Goal: Task Accomplishment & Management: Use online tool/utility

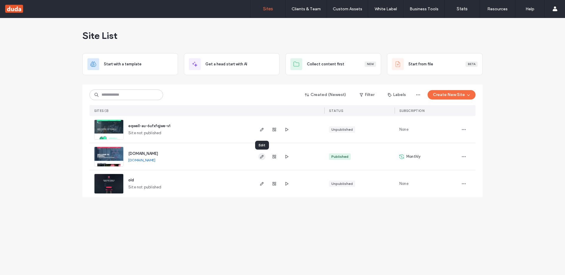
click at [261, 154] on icon "button" at bounding box center [261, 156] width 5 height 5
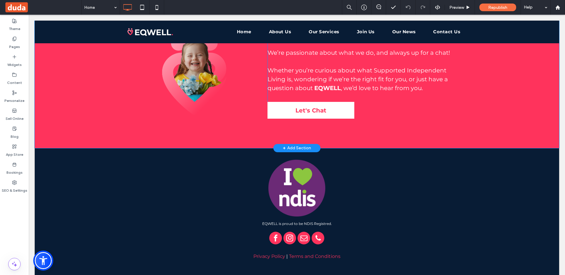
scroll to position [1692, 0]
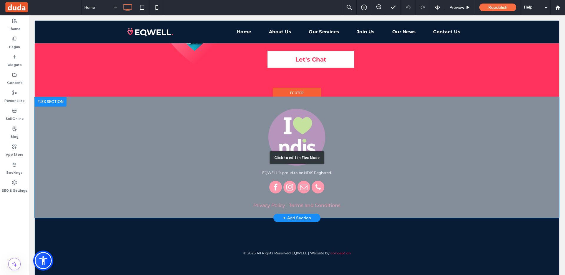
click at [374, 179] on div "Click to edit in Flex Mode" at bounding box center [297, 157] width 524 height 121
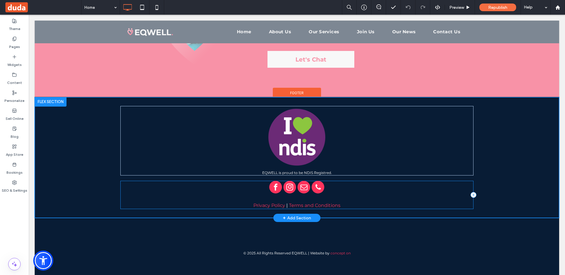
scroll to position [1688, 0]
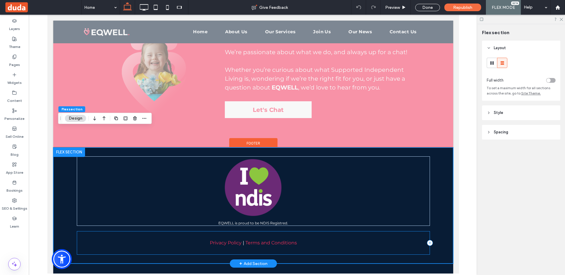
click at [250, 231] on div "Privacy Policy | Terms and Conditions" at bounding box center [252, 243] width 353 height 24
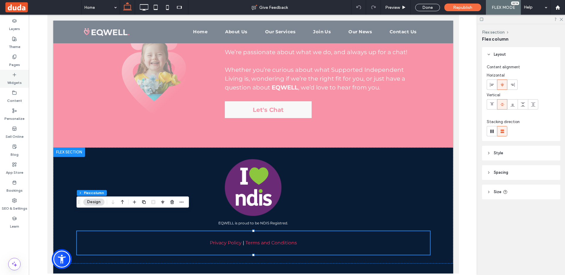
click at [19, 77] on label "Widgets" at bounding box center [14, 81] width 14 height 8
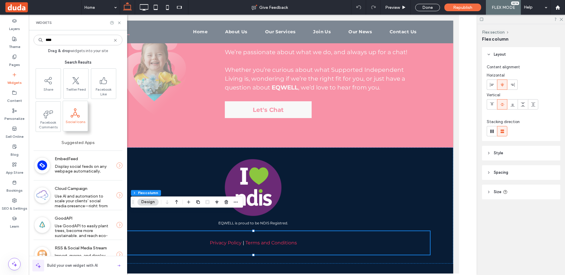
type input "****"
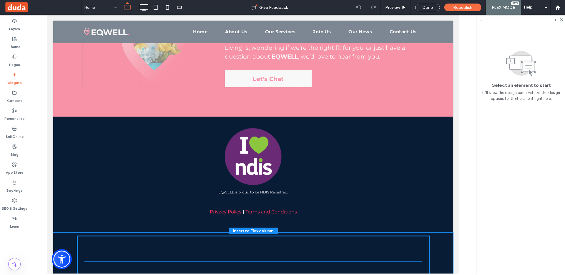
scroll to position [1723, 0]
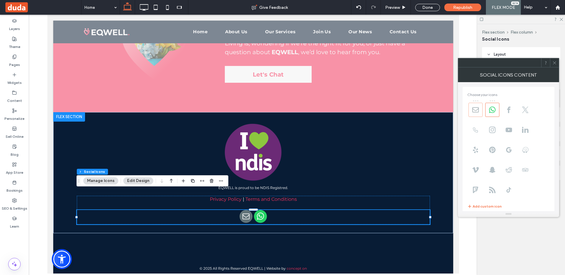
click at [478, 107] on use at bounding box center [475, 109] width 6 height 5
click at [489, 109] on use at bounding box center [492, 109] width 6 height 6
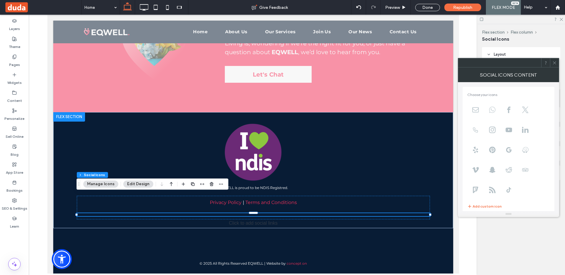
click at [492, 109] on icon at bounding box center [492, 109] width 6 height 6
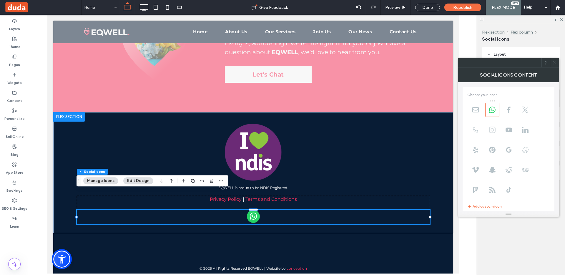
click at [491, 126] on use at bounding box center [492, 129] width 6 height 6
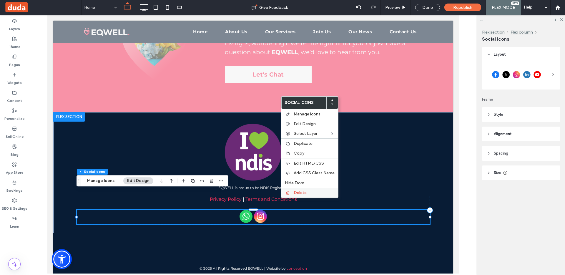
click at [297, 192] on span "Delete" at bounding box center [300, 192] width 13 height 5
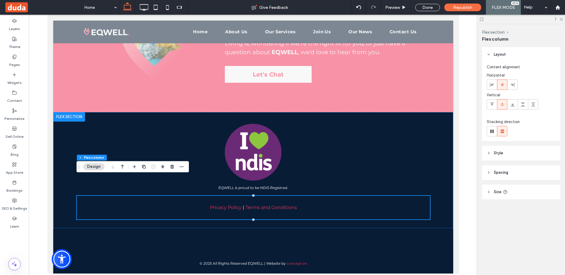
click at [91, 166] on button "Design" at bounding box center [93, 166] width 21 height 7
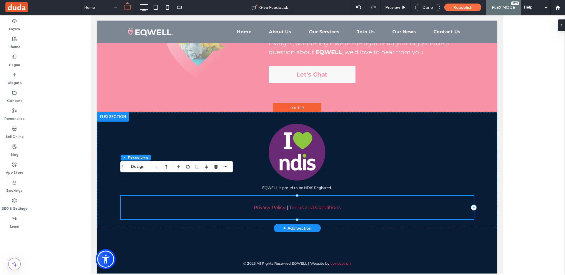
click at [151, 196] on div "Privacy Policy | Terms and Conditions" at bounding box center [296, 208] width 353 height 24
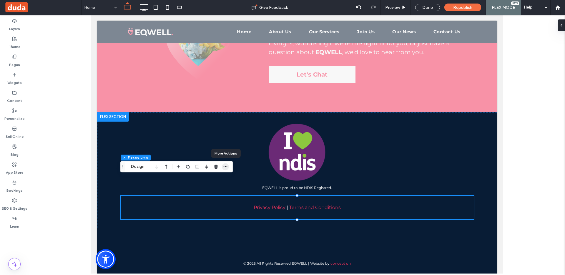
click at [226, 167] on icon "button" at bounding box center [225, 166] width 5 height 5
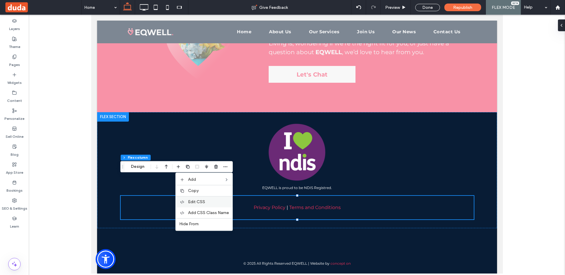
click at [205, 201] on span "Edit CSS" at bounding box center [196, 201] width 17 height 5
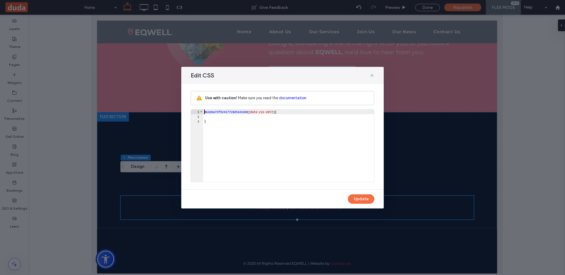
scroll to position [1, 0]
click at [373, 74] on icon at bounding box center [371, 75] width 5 height 5
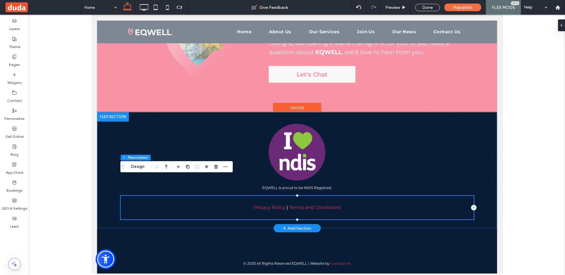
click at [263, 196] on div "Privacy Policy | Terms and Conditions" at bounding box center [296, 208] width 353 height 24
click at [296, 196] on div "Privacy Policy | Terms and Conditions" at bounding box center [296, 208] width 353 height 24
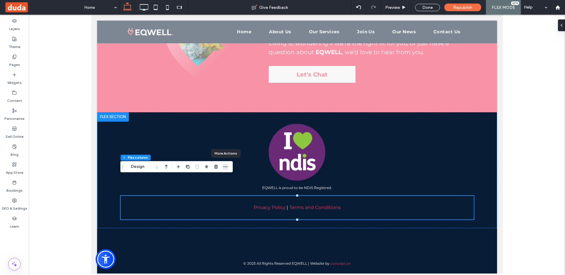
click at [226, 165] on icon "button" at bounding box center [225, 166] width 5 height 5
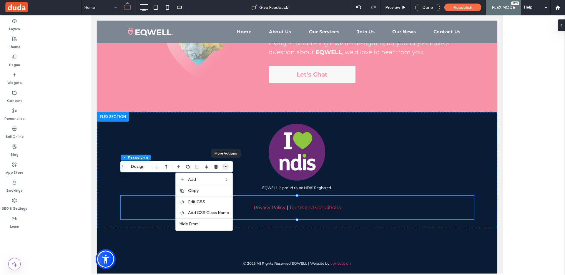
click at [226, 165] on icon "button" at bounding box center [225, 166] width 5 height 5
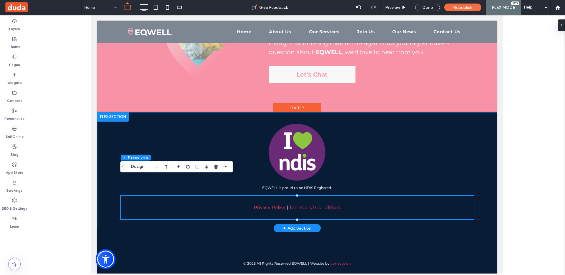
click at [227, 204] on div "EQWELL is proud to be NDIS Registred. Privacy Policy | Terms and Conditions" at bounding box center [296, 170] width 353 height 116
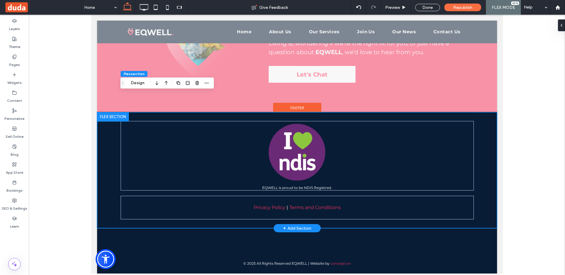
click at [109, 112] on div at bounding box center [113, 116] width 32 height 9
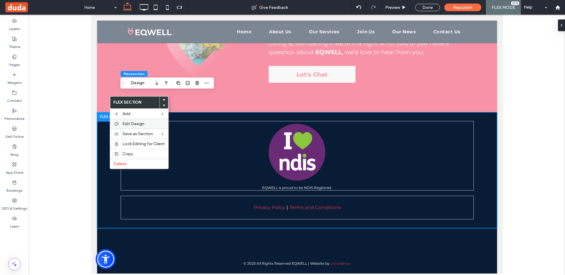
click at [129, 125] on span "Edit Design" at bounding box center [133, 123] width 22 height 5
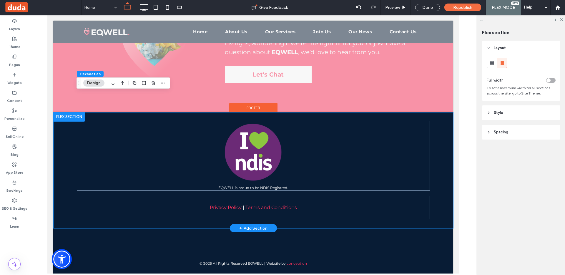
click at [64, 112] on div at bounding box center [69, 116] width 32 height 9
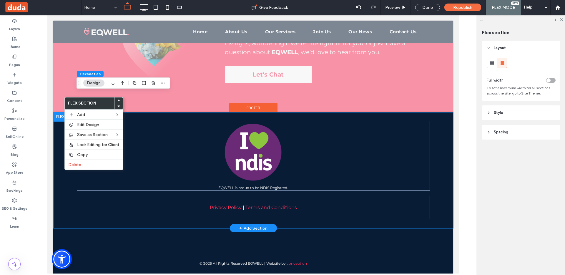
click at [64, 112] on div at bounding box center [69, 116] width 32 height 9
click at [59, 112] on div at bounding box center [69, 116] width 32 height 9
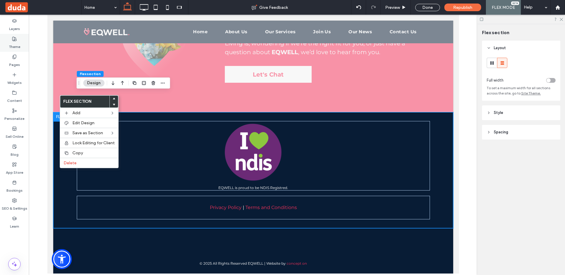
click at [12, 38] on icon at bounding box center [14, 38] width 5 height 5
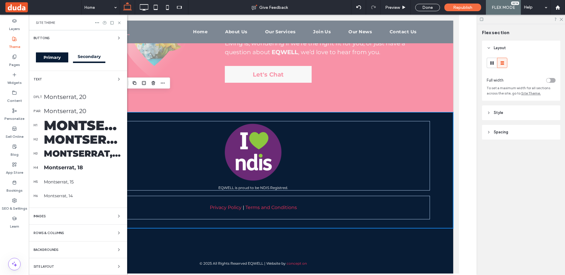
scroll to position [0, 0]
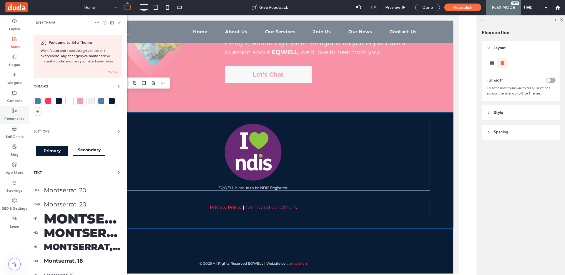
click at [14, 111] on icon at bounding box center [14, 110] width 5 height 5
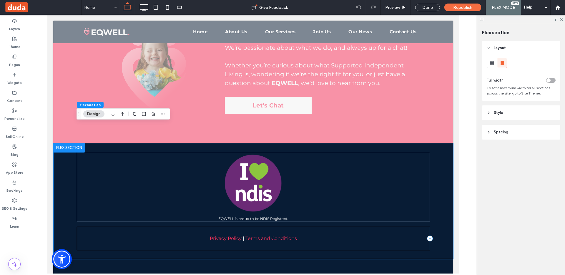
click at [254, 226] on div "Privacy Policy | Terms and Conditions" at bounding box center [252, 238] width 353 height 24
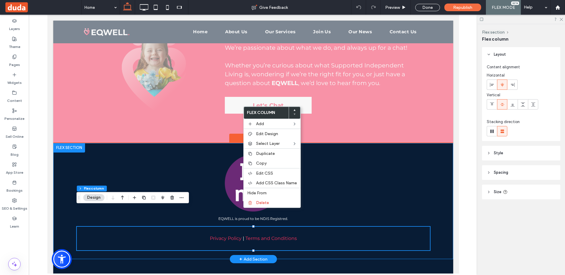
click at [414, 204] on div "EQWELL is proud to be NDIS Registred. Privacy Policy | Terms and Conditions" at bounding box center [252, 201] width 353 height 116
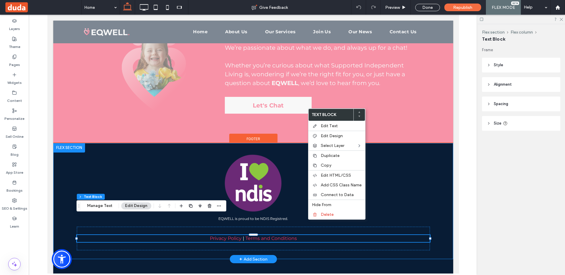
click at [445, 214] on div "EQWELL is proud to be NDIS Registred. Privacy Policy | Terms and Conditions" at bounding box center [253, 201] width 400 height 116
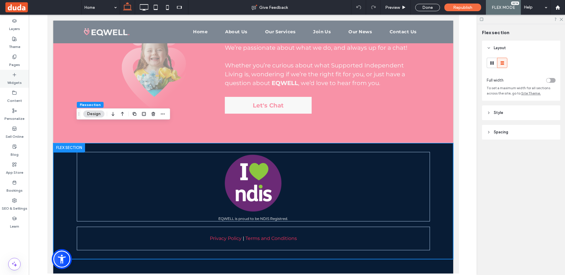
click at [13, 79] on label "Widgets" at bounding box center [14, 81] width 14 height 8
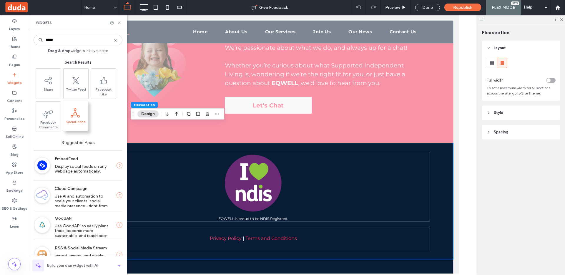
type input "*****"
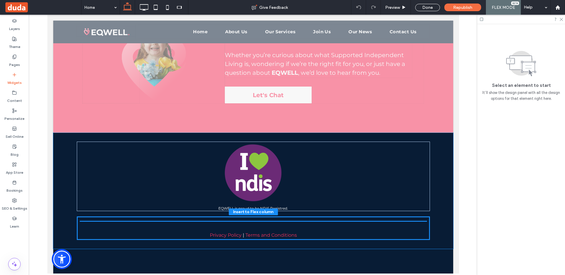
scroll to position [1706, 0]
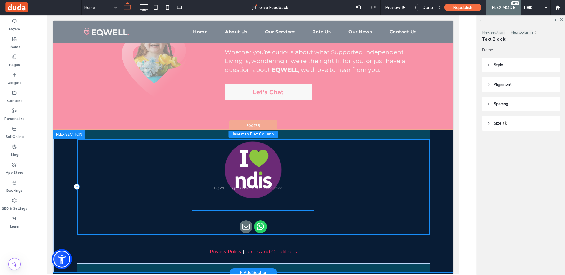
drag, startPoint x: 302, startPoint y: 206, endPoint x: 297, endPoint y: 186, distance: 19.9
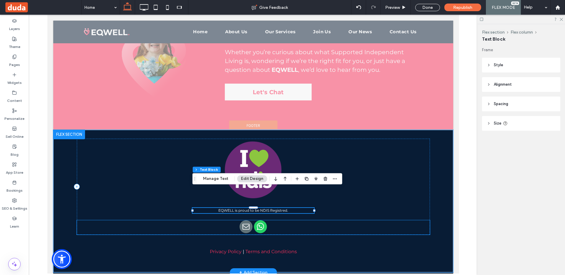
click at [287, 220] on div at bounding box center [252, 227] width 353 height 14
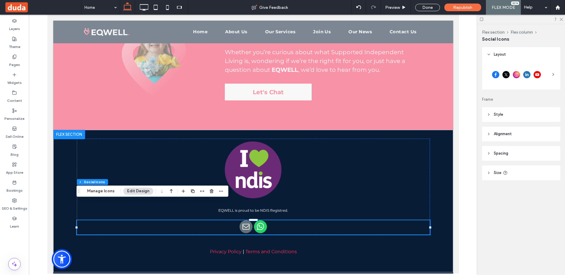
click at [501, 54] on span "Layout" at bounding box center [500, 54] width 12 height 6
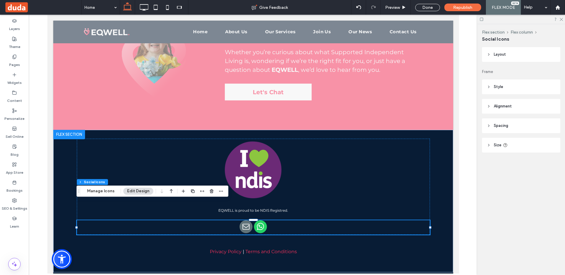
click at [501, 54] on span "Layout" at bounding box center [500, 54] width 12 height 6
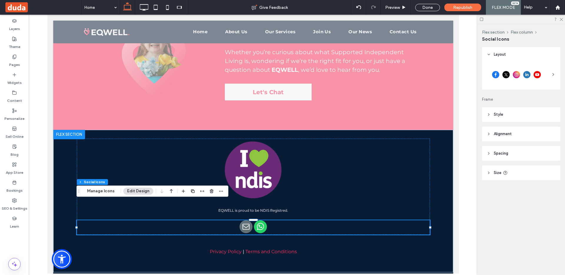
click at [518, 75] on div at bounding box center [516, 74] width 59 height 15
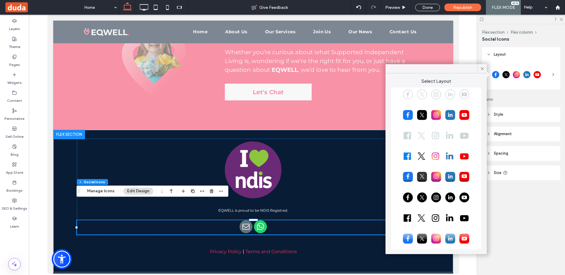
scroll to position [33, 0]
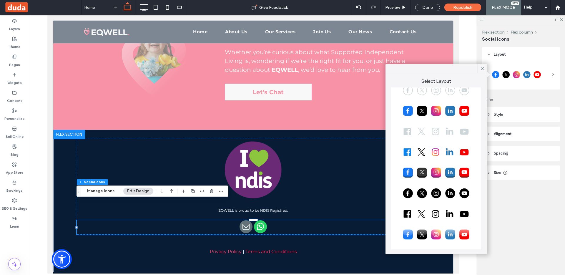
click at [429, 190] on div at bounding box center [436, 193] width 81 height 15
click at [482, 67] on icon at bounding box center [481, 68] width 5 height 5
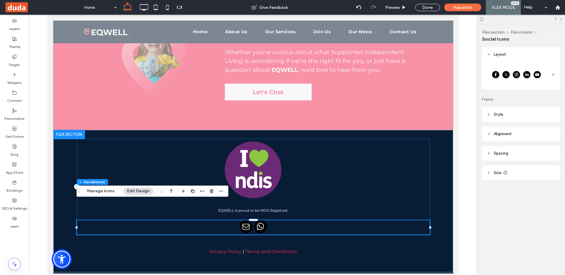
click at [562, 19] on icon at bounding box center [561, 19] width 4 height 4
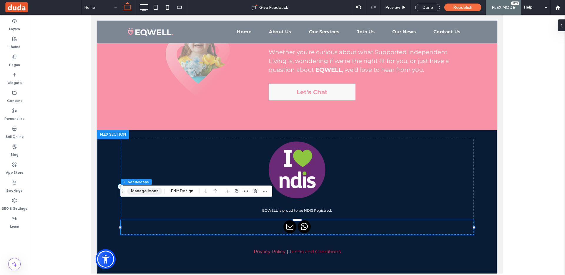
click at [145, 189] on button "Manage Icons" at bounding box center [144, 190] width 35 height 7
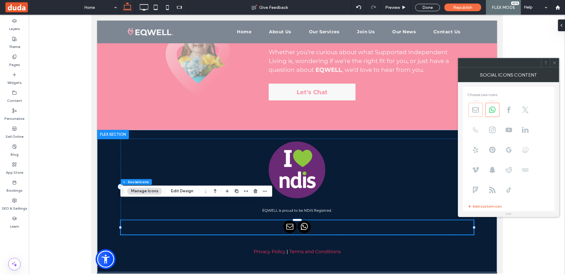
click at [477, 109] on icon at bounding box center [475, 109] width 6 height 6
click at [491, 109] on use at bounding box center [492, 109] width 6 height 6
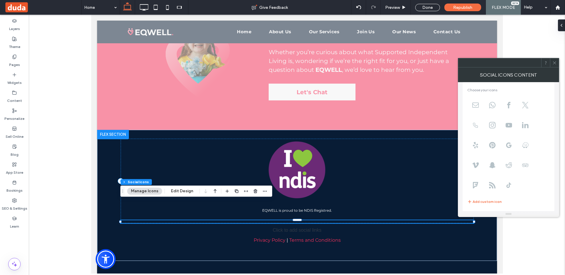
scroll to position [0, 0]
click at [508, 110] on use at bounding box center [508, 109] width 3 height 6
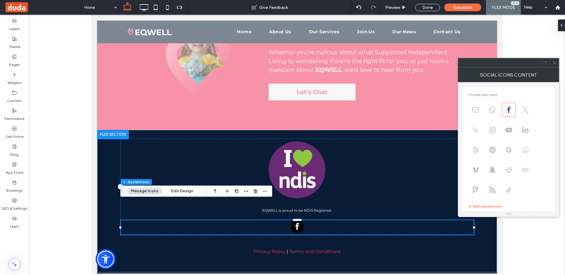
scroll to position [40, 0]
click at [513, 201] on input "**********" at bounding box center [509, 201] width 84 height 8
paste input "*********"
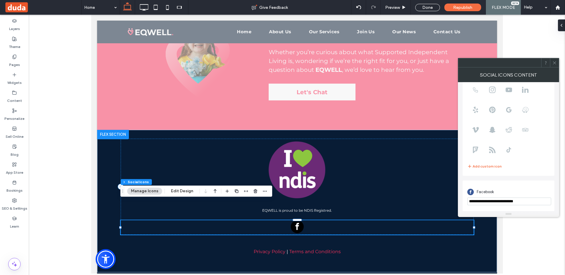
type input "**********"
click at [528, 192] on div "Facebook" at bounding box center [508, 191] width 82 height 11
click at [491, 129] on use at bounding box center [492, 129] width 6 height 6
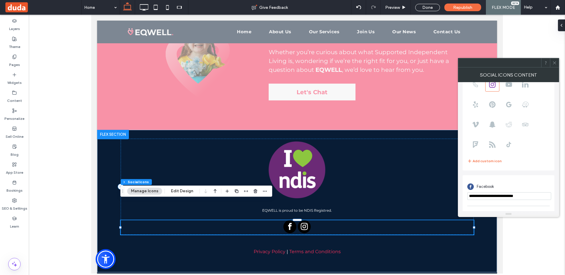
scroll to position [71, 0]
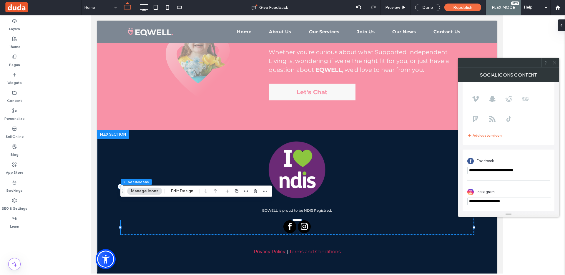
click at [495, 200] on input "**********" at bounding box center [509, 201] width 84 height 8
paste input "*********"
type input "**********"
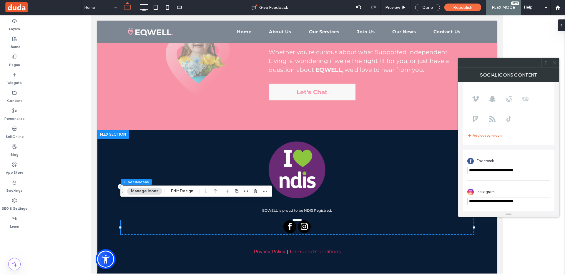
click at [526, 191] on div "Instagram" at bounding box center [508, 191] width 82 height 11
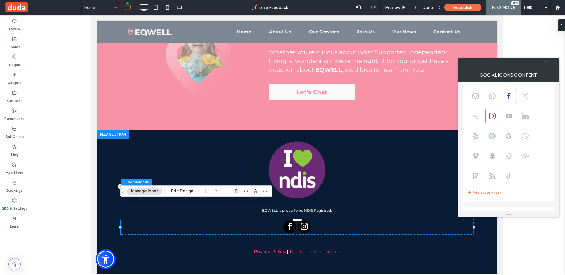
scroll to position [11, 0]
click at [508, 118] on icon at bounding box center [508, 118] width 6 height 6
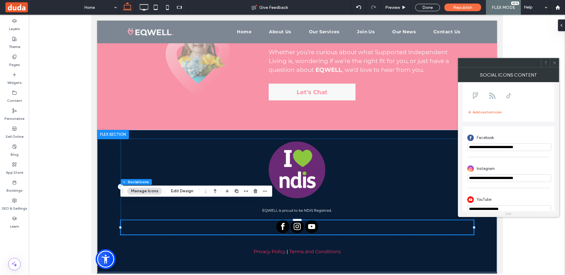
scroll to position [103, 0]
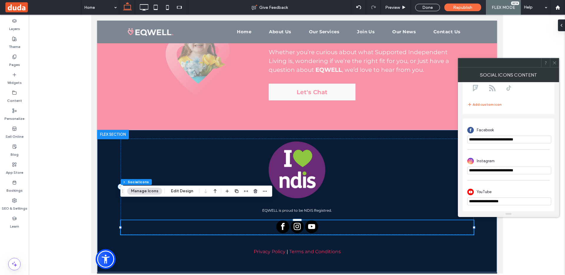
click at [512, 198] on input "**********" at bounding box center [509, 201] width 84 height 8
paste input "**********"
click at [519, 185] on div "**********" at bounding box center [508, 195] width 82 height 25
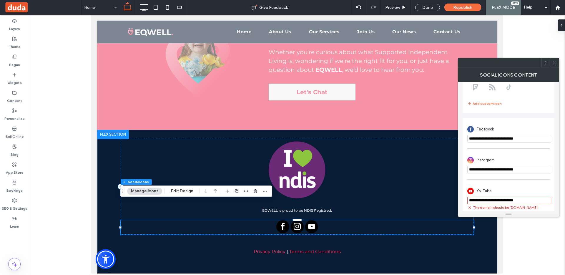
scroll to position [109, 0]
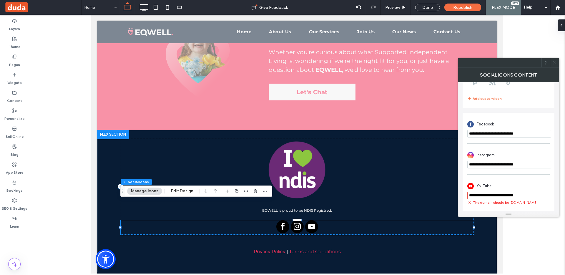
click at [534, 195] on input "**********" at bounding box center [509, 195] width 84 height 8
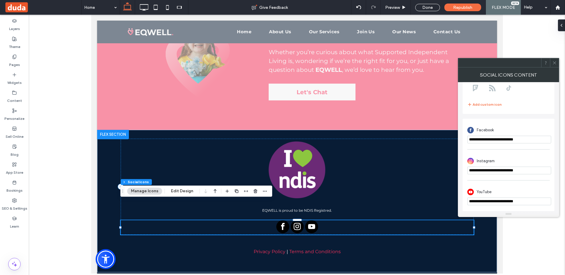
scroll to position [103, 0]
paste input "****"
type input "**********"
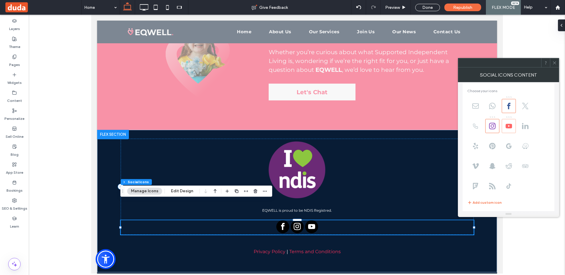
scroll to position [0, 0]
click at [479, 109] on span at bounding box center [475, 110] width 14 height 14
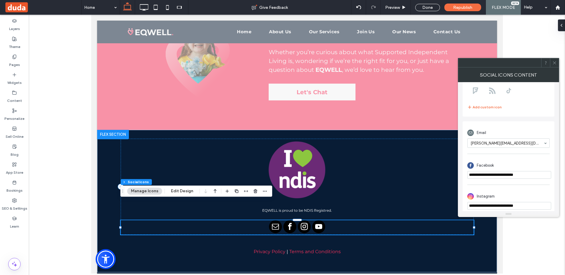
scroll to position [99, 0]
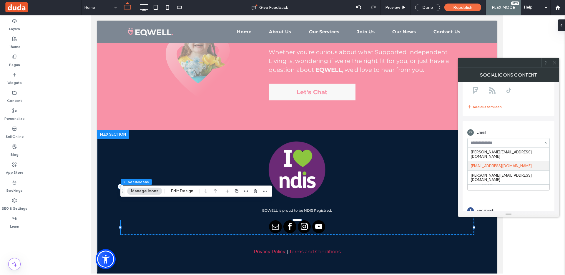
click at [547, 143] on div "josh@eqwell.au hello@eqwell.au charlotte@concepton.com.au" at bounding box center [508, 142] width 82 height 9
click at [551, 172] on div "**********" at bounding box center [508, 206] width 92 height 170
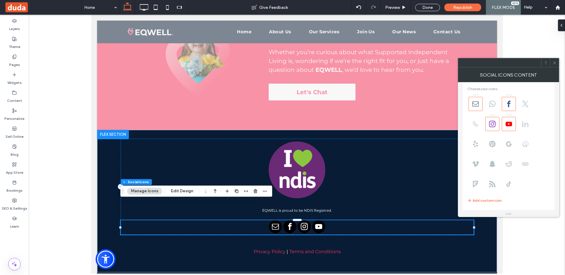
scroll to position [0, 0]
click at [476, 129] on icon at bounding box center [475, 129] width 6 height 6
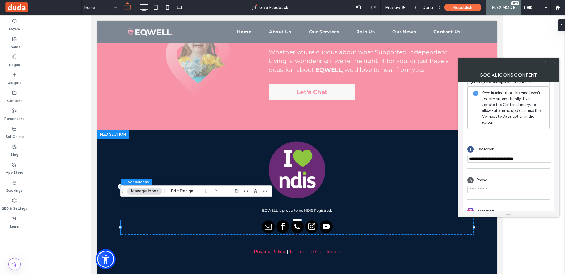
scroll to position [212, 0]
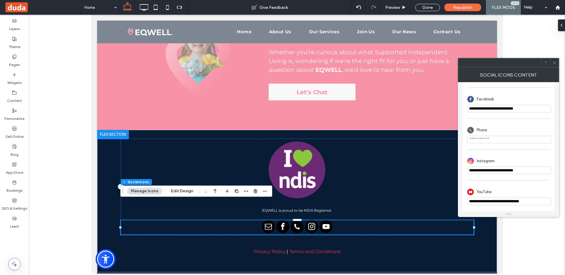
click at [493, 140] on input "phone" at bounding box center [509, 140] width 84 height 8
paste input "**********"
drag, startPoint x: 475, startPoint y: 137, endPoint x: 464, endPoint y: 139, distance: 11.3
click at [464, 139] on div "**********" at bounding box center [508, 110] width 92 height 201
type input "**********"
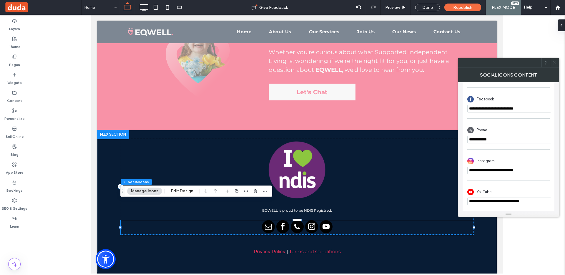
click at [555, 62] on use at bounding box center [554, 62] width 3 height 3
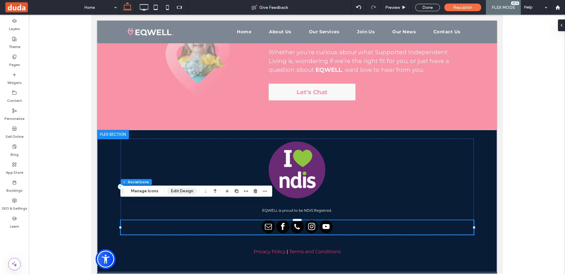
click at [190, 188] on button "Edit Design" at bounding box center [182, 190] width 30 height 7
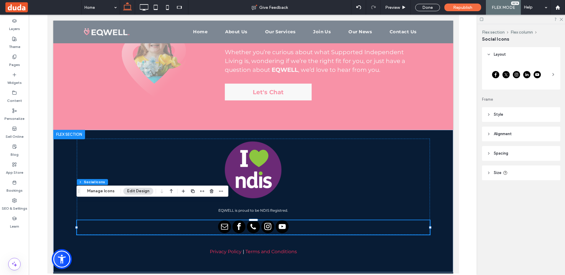
click at [496, 111] on span "Style" at bounding box center [498, 114] width 9 height 6
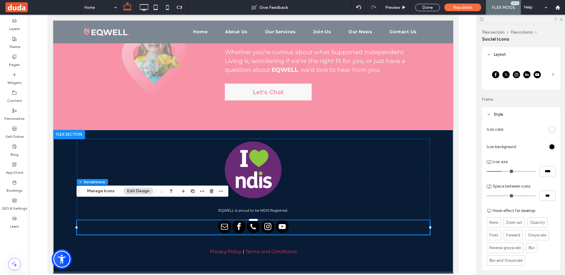
click at [553, 145] on div "rgb(0, 0, 0)" at bounding box center [551, 146] width 5 height 5
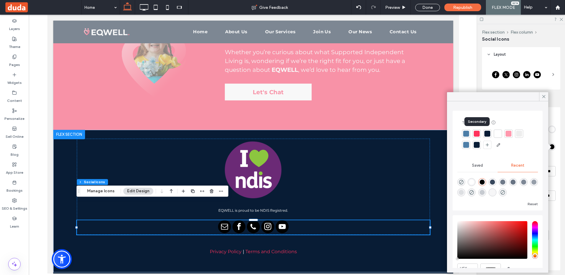
click at [477, 133] on div at bounding box center [477, 134] width 6 height 6
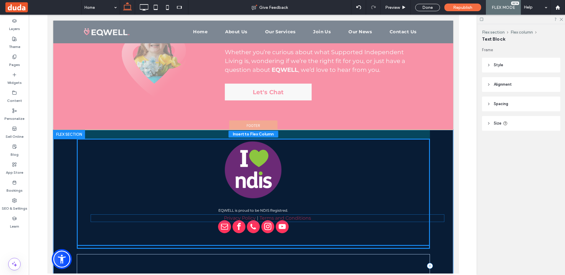
drag, startPoint x: 179, startPoint y: 231, endPoint x: 194, endPoint y: 217, distance: 20.0
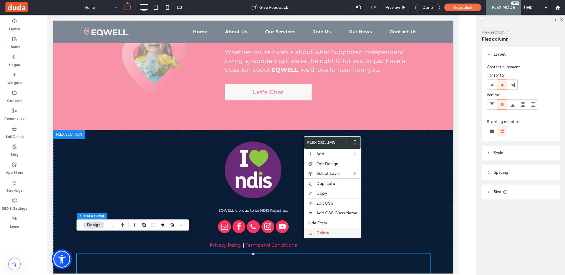
click at [312, 232] on icon at bounding box center [310, 232] width 5 height 5
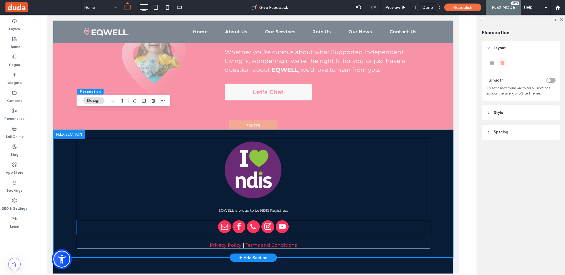
click at [311, 220] on div at bounding box center [252, 227] width 353 height 14
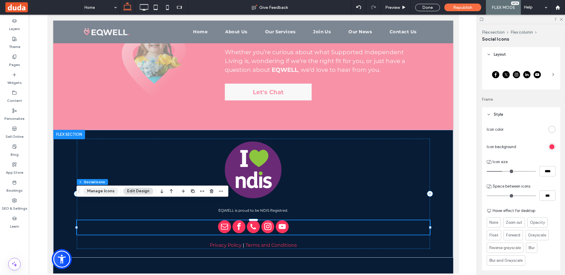
click at [103, 192] on button "Manage Icons" at bounding box center [100, 190] width 35 height 7
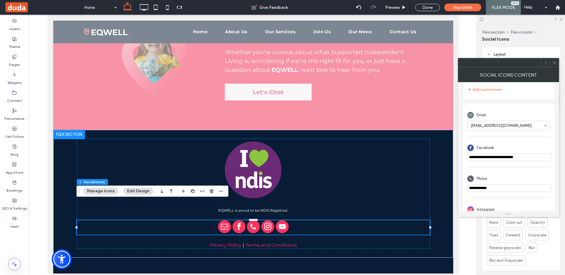
scroll to position [112, 0]
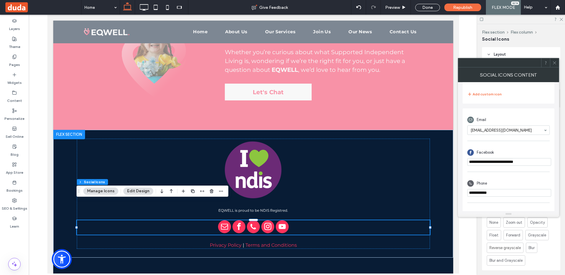
drag, startPoint x: 478, startPoint y: 116, endPoint x: 498, endPoint y: 115, distance: 20.3
click at [498, 115] on div "Email" at bounding box center [508, 119] width 82 height 11
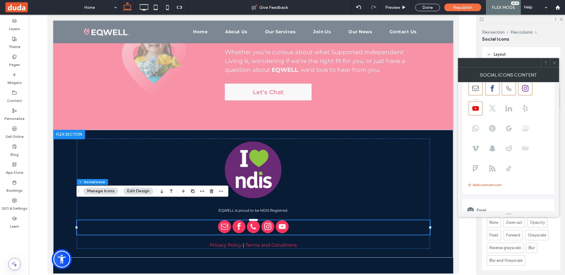
scroll to position [0, 0]
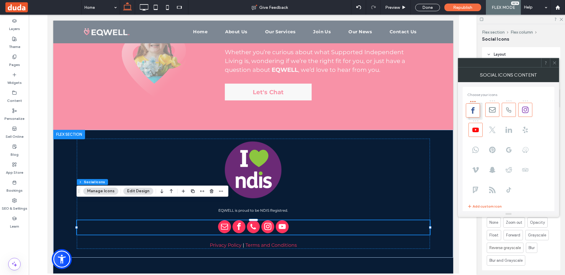
drag, startPoint x: 493, startPoint y: 101, endPoint x: 472, endPoint y: 101, distance: 20.6
drag, startPoint x: 524, startPoint y: 101, endPoint x: 486, endPoint y: 101, distance: 37.9
drag, startPoint x: 473, startPoint y: 120, endPoint x: 502, endPoint y: 104, distance: 34.0
click at [553, 61] on icon at bounding box center [554, 63] width 4 height 4
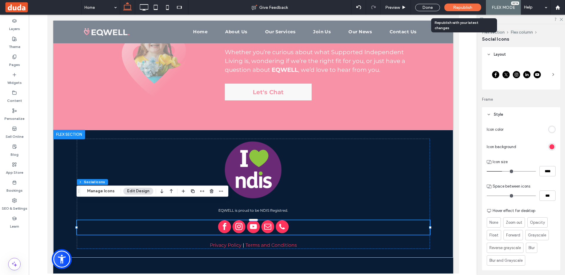
click at [467, 5] on span "Republish" at bounding box center [462, 7] width 19 height 5
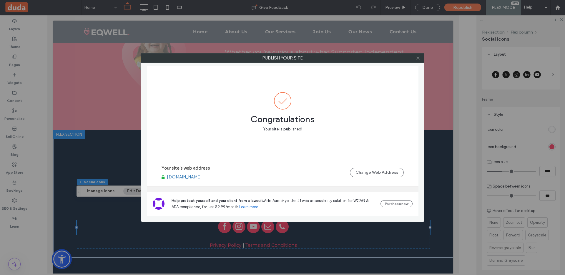
click at [417, 57] on icon at bounding box center [418, 58] width 4 height 4
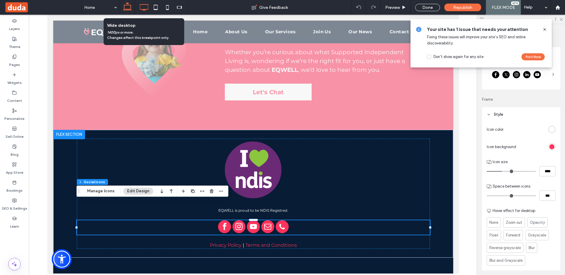
click at [144, 8] on icon at bounding box center [144, 7] width 12 height 12
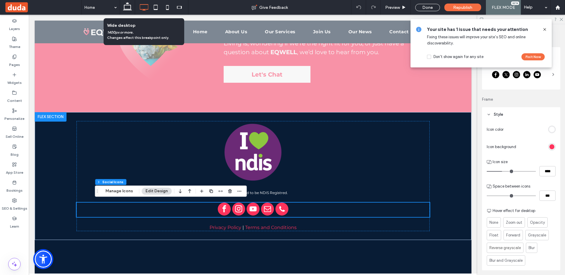
scroll to position [1688, 0]
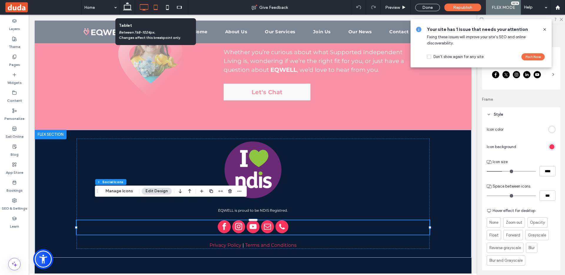
click at [157, 6] on icon at bounding box center [156, 7] width 12 height 12
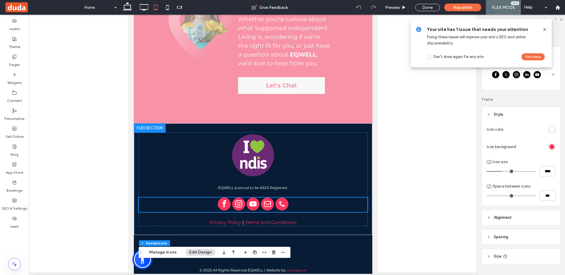
scroll to position [2015, 0]
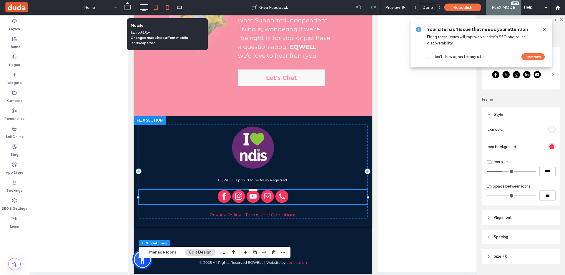
click at [167, 8] on icon at bounding box center [167, 7] width 12 height 12
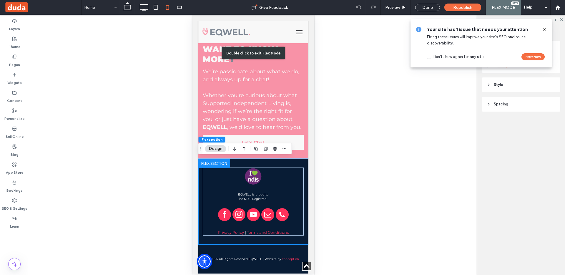
scroll to position [1682, 0]
click at [529, 57] on button "Fix it Now" at bounding box center [532, 56] width 23 height 7
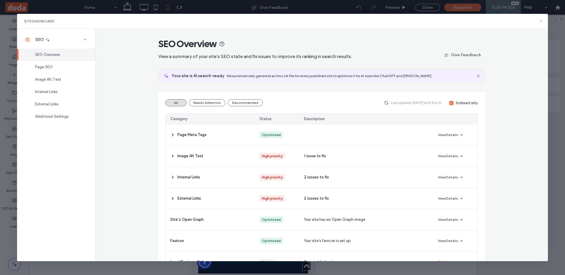
click at [540, 20] on icon at bounding box center [540, 21] width 5 height 5
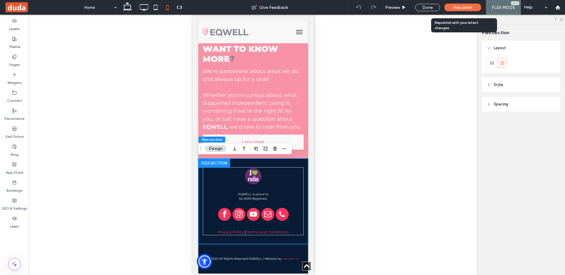
click at [472, 5] on span "Republish" at bounding box center [462, 7] width 19 height 5
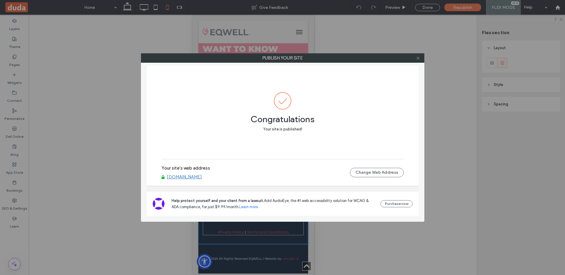
click at [418, 58] on icon at bounding box center [418, 58] width 4 height 4
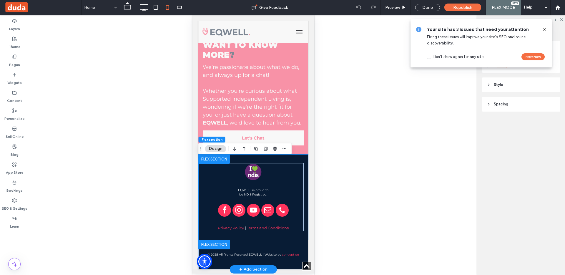
click at [219, 248] on div at bounding box center [214, 244] width 32 height 9
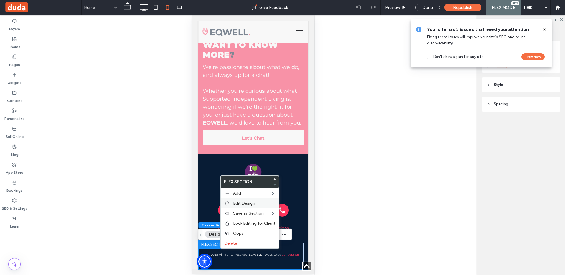
click at [241, 200] on div "Edit Design" at bounding box center [250, 203] width 58 height 10
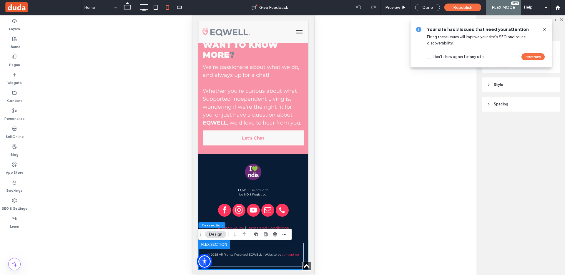
click at [544, 28] on icon at bounding box center [544, 29] width 5 height 5
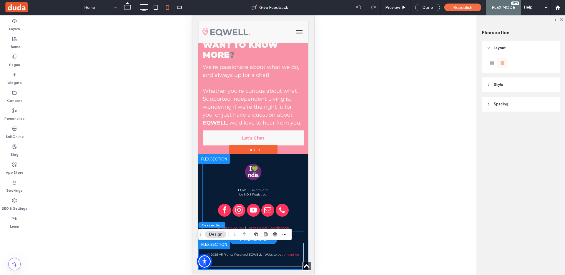
scroll to position [1681, 0]
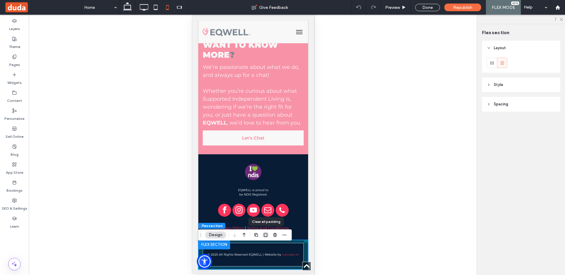
click at [266, 235] on use "button" at bounding box center [266, 235] width 4 height 4
type input "*"
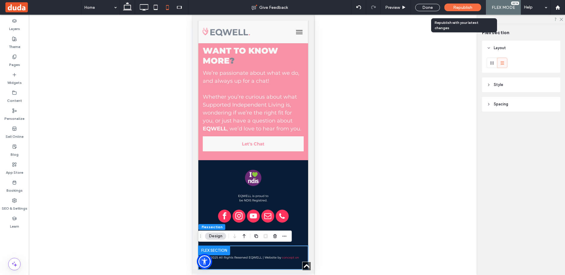
click at [458, 9] on span "Republish" at bounding box center [462, 7] width 19 height 5
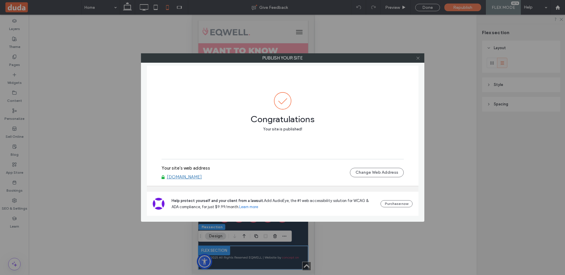
click at [417, 58] on icon at bounding box center [418, 58] width 4 height 4
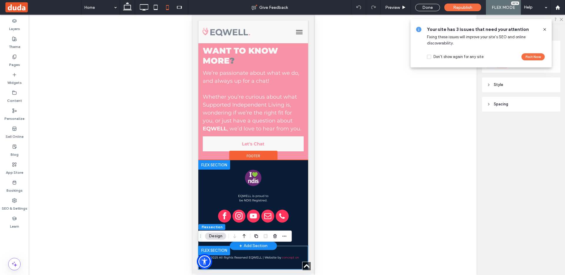
click at [216, 165] on div at bounding box center [214, 164] width 32 height 9
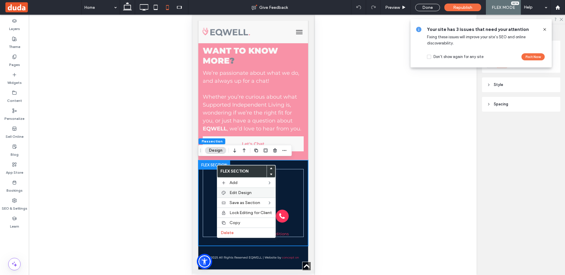
click at [243, 193] on span "Edit Design" at bounding box center [240, 192] width 22 height 5
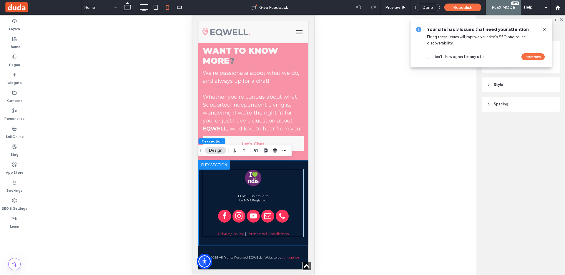
click at [544, 30] on icon at bounding box center [544, 29] width 5 height 5
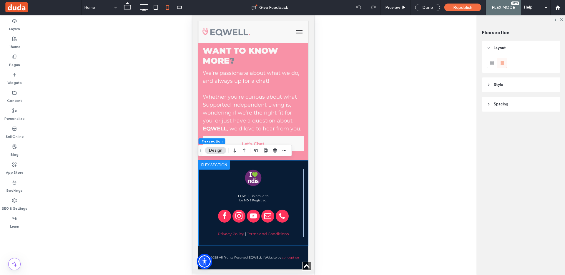
click at [500, 82] on span "Style" at bounding box center [498, 85] width 9 height 6
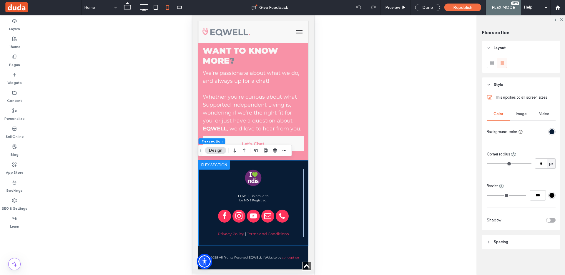
click at [499, 82] on span "Style" at bounding box center [498, 85] width 9 height 6
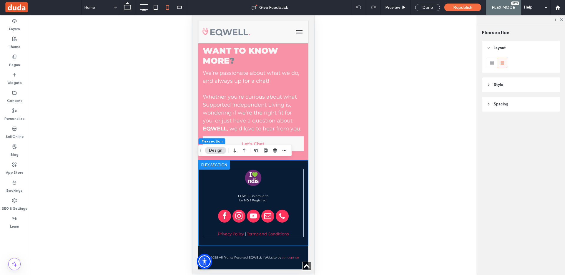
click at [497, 102] on span "Spacing" at bounding box center [501, 104] width 14 height 6
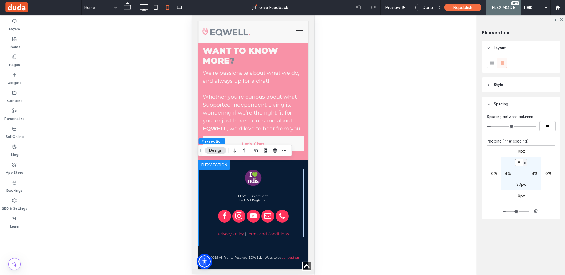
click at [516, 162] on input "**" at bounding box center [519, 162] width 8 height 7
click at [520, 162] on input "**" at bounding box center [519, 162] width 8 height 7
click at [519, 162] on input "**" at bounding box center [519, 162] width 8 height 7
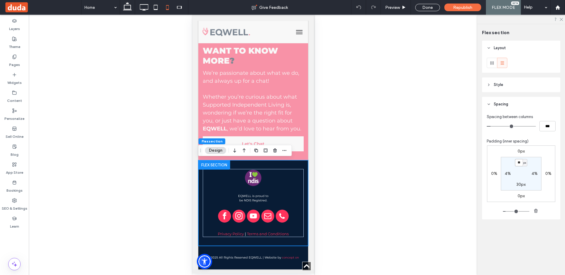
click at [519, 162] on input "**" at bounding box center [519, 162] width 8 height 7
type input "*"
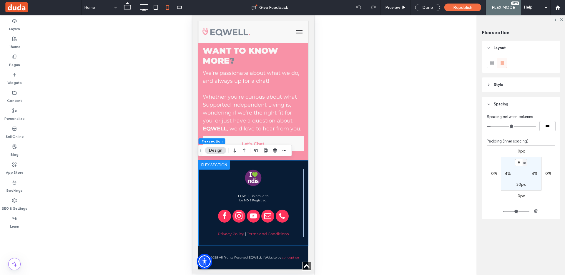
click at [519, 183] on label "30px" at bounding box center [520, 184] width 9 height 5
type input "**"
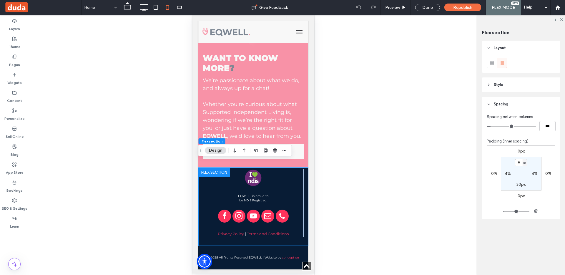
scroll to position [1672, 0]
click at [519, 183] on input "**" at bounding box center [519, 184] width 8 height 7
type input "*"
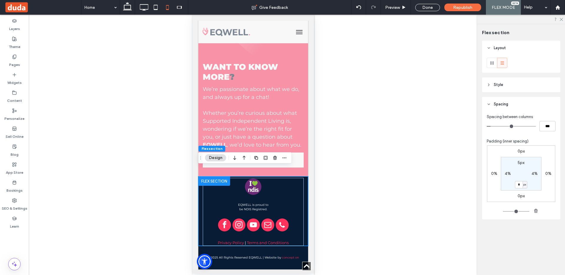
click at [520, 161] on label "5px" at bounding box center [520, 162] width 7 height 5
click at [525, 162] on span "px" at bounding box center [524, 163] width 3 height 6
click at [523, 180] on span "%" at bounding box center [523, 182] width 4 height 6
type input "*"
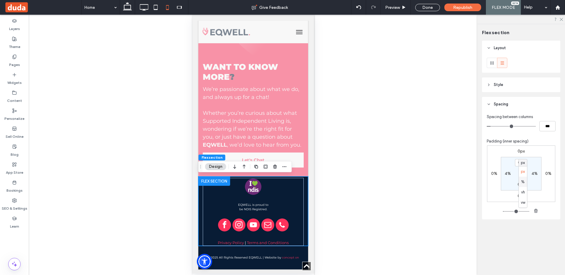
type input "***"
type input "*"
click at [518, 161] on input "***" at bounding box center [519, 162] width 8 height 7
type input "*"
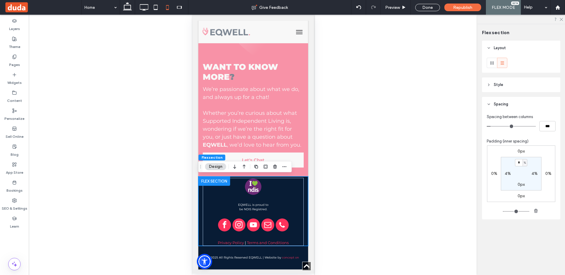
type input "*"
click at [518, 172] on section "* % 4% 0px 4%" at bounding box center [521, 174] width 41 height 34
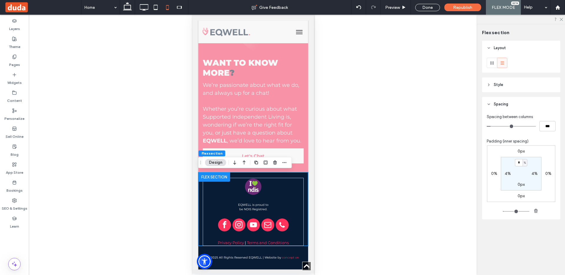
scroll to position [1668, 0]
click at [213, 250] on div at bounding box center [214, 250] width 32 height 9
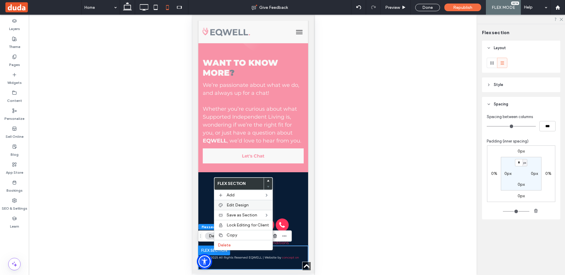
click at [228, 205] on span "Edit Design" at bounding box center [237, 204] width 22 height 5
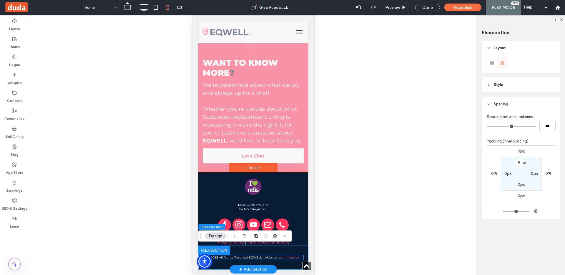
click at [244, 256] on span "© 2025 All Rights Reserved EQWELL | Website by" at bounding box center [244, 257] width 74 height 4
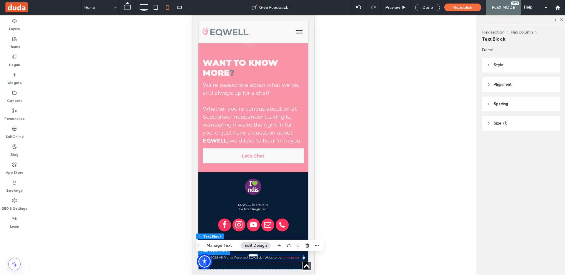
click at [250, 247] on button "Edit Design" at bounding box center [256, 245] width 30 height 7
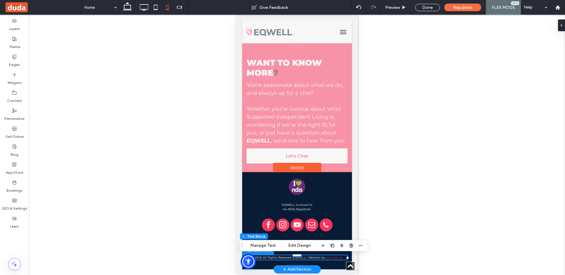
click at [305, 252] on div "© 2025 All Rights Reserved EQWELL | Website by concept on" at bounding box center [297, 258] width 110 height 24
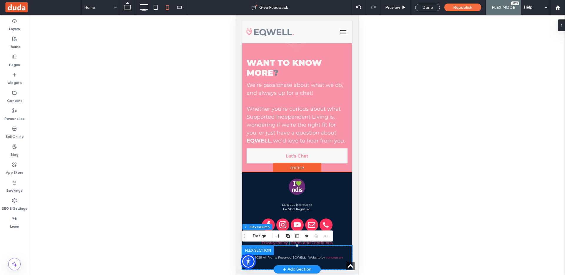
click at [263, 252] on div at bounding box center [258, 250] width 32 height 9
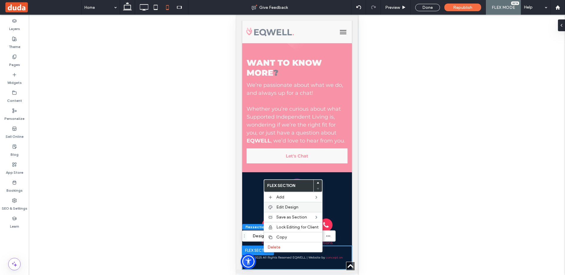
click at [285, 206] on span "Edit Design" at bounding box center [287, 206] width 22 height 5
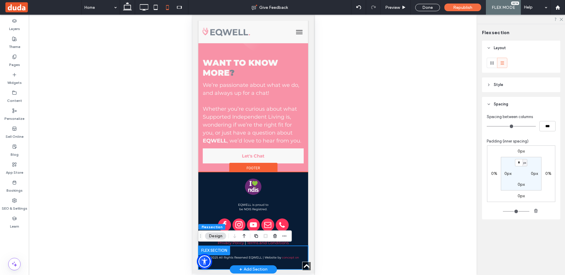
click at [249, 254] on div "© 2025 All Rights Reserved EQWELL | Website by concept on" at bounding box center [253, 258] width 110 height 24
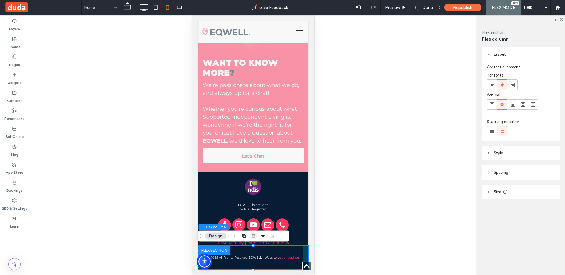
click at [255, 235] on icon "button" at bounding box center [253, 236] width 5 height 5
click at [253, 250] on div "© 2025 All Rights Reserved EQWELL | Website by concept on" at bounding box center [253, 258] width 110 height 24
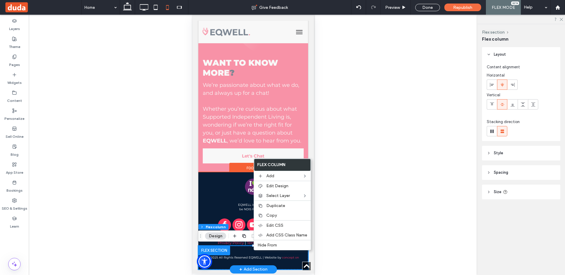
click at [251, 250] on div "© 2025 All Rights Reserved EQWELL | Website by concept on" at bounding box center [253, 258] width 110 height 24
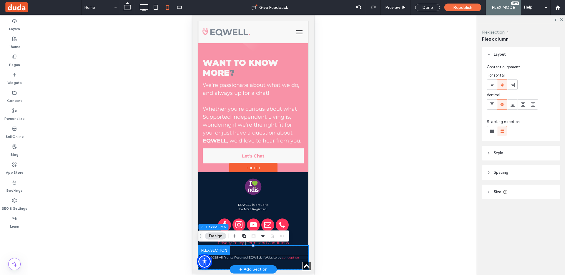
click at [253, 255] on span "© 2025 All Rights Reserved EQWELL | Website by" at bounding box center [244, 257] width 74 height 4
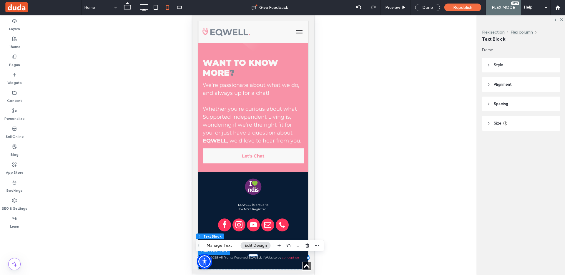
click at [250, 245] on button "Edit Design" at bounding box center [256, 245] width 30 height 7
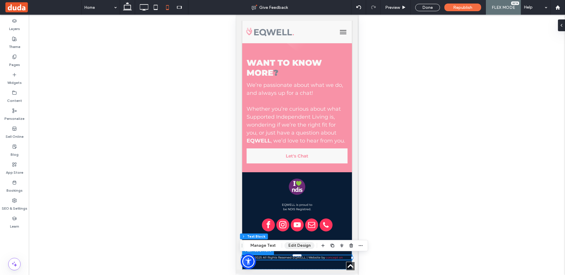
click at [297, 244] on button "Edit Design" at bounding box center [299, 245] width 30 height 7
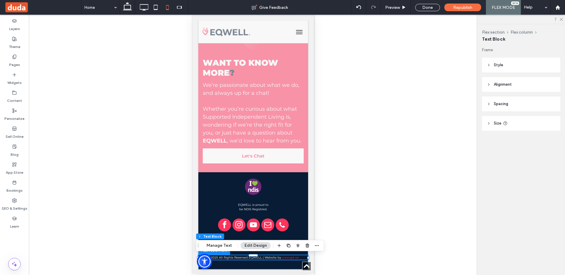
click at [489, 102] on icon at bounding box center [489, 104] width 4 height 4
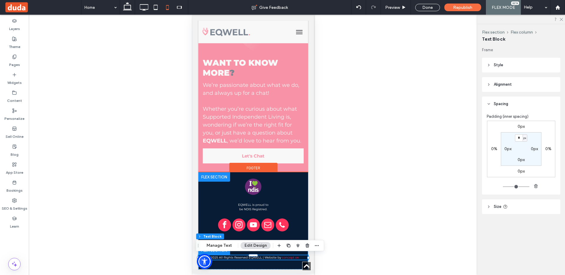
click at [214, 176] on div at bounding box center [214, 176] width 32 height 9
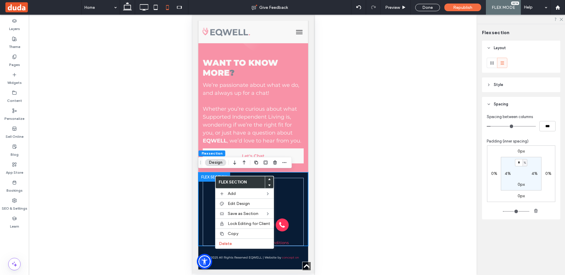
click at [521, 183] on label "0px" at bounding box center [520, 184] width 7 height 5
type input "*"
click at [524, 184] on span "px" at bounding box center [524, 184] width 3 height 6
click at [522, 202] on span "%" at bounding box center [523, 204] width 4 height 6
click at [521, 185] on input "*" at bounding box center [519, 184] width 8 height 7
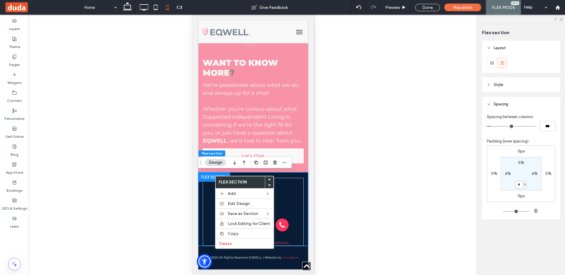
click at [521, 185] on input "*" at bounding box center [519, 184] width 8 height 7
type input "*"
click at [531, 188] on section "5% 4% * % 4%" at bounding box center [521, 174] width 41 height 34
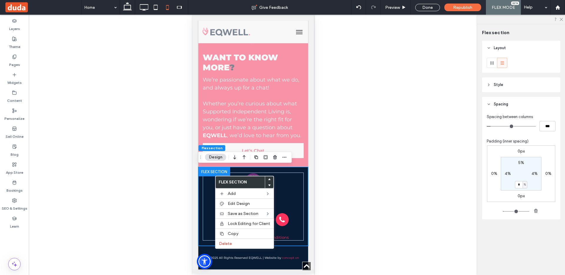
scroll to position [1673, 0]
click at [464, 8] on span "Republish" at bounding box center [462, 7] width 19 height 5
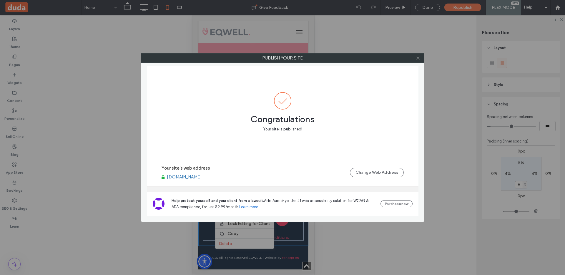
click at [418, 58] on icon at bounding box center [418, 58] width 4 height 4
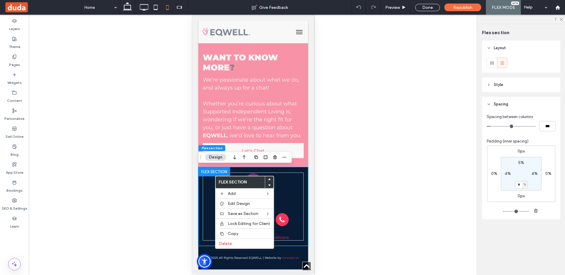
click at [332, 199] on div at bounding box center [253, 145] width 448 height 260
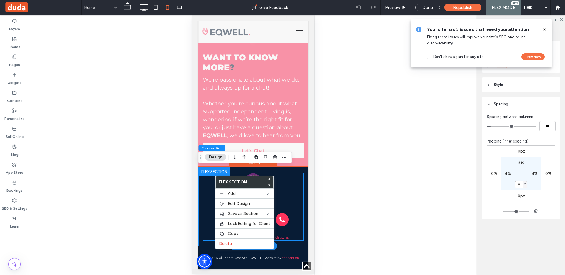
drag, startPoint x: 282, startPoint y: 255, endPoint x: 288, endPoint y: 231, distance: 24.7
click at [288, 231] on div "EQWELL is proud to be NDIS Registred. Privacy Policy | Terms and Conditions Cli…" at bounding box center [253, 218] width 110 height 102
click at [296, 180] on div "EQWELL is proud to be NDIS Registred. Privacy Policy | Terms and Conditions" at bounding box center [252, 206] width 101 height 68
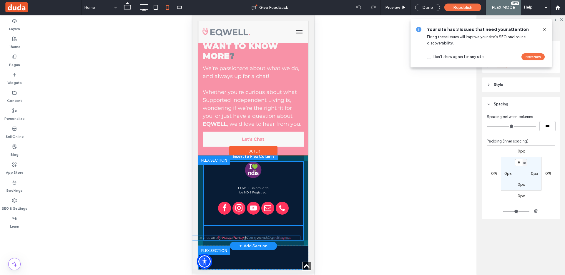
scroll to position [1685, 0]
drag, startPoint x: 266, startPoint y: 256, endPoint x: 266, endPoint y: 236, distance: 20.9
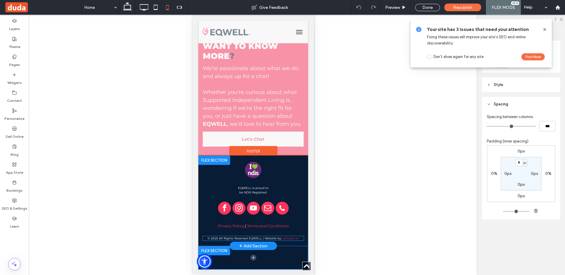
scroll to position [1673, 0]
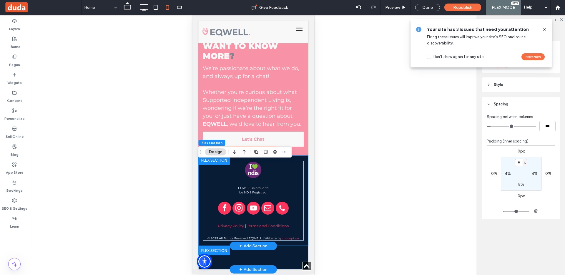
click at [224, 254] on div at bounding box center [214, 250] width 32 height 9
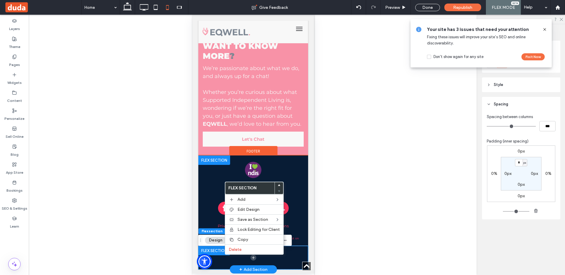
scroll to position [1674, 0]
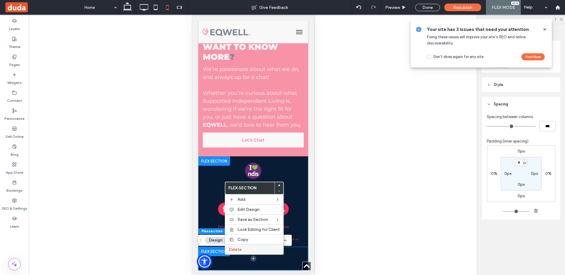
click at [229, 249] on span "Delete" at bounding box center [235, 249] width 13 height 5
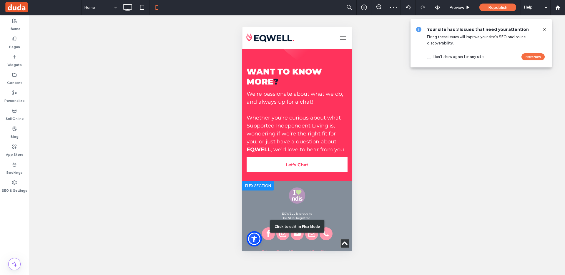
scroll to position [1690, 0]
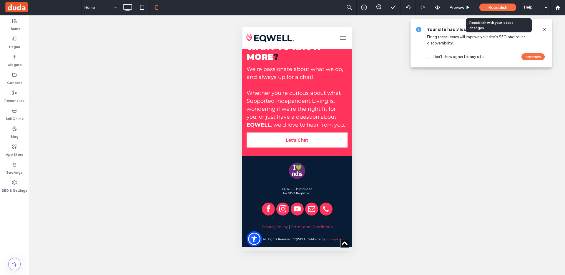
click at [499, 8] on span "Republish" at bounding box center [497, 7] width 19 height 5
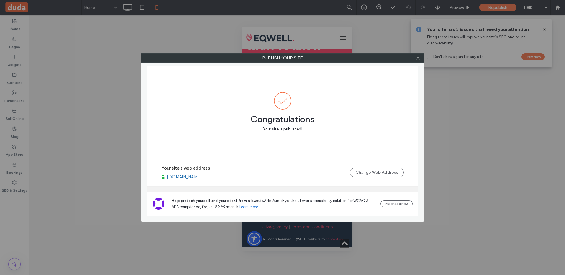
click at [418, 57] on icon at bounding box center [418, 58] width 4 height 4
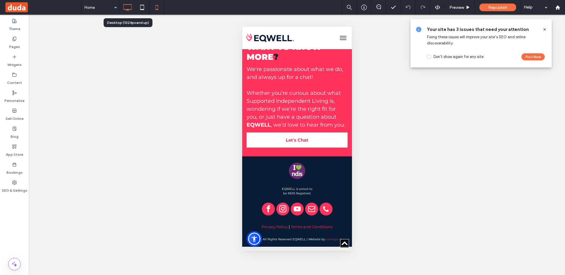
click at [124, 9] on use at bounding box center [128, 7] width 9 height 6
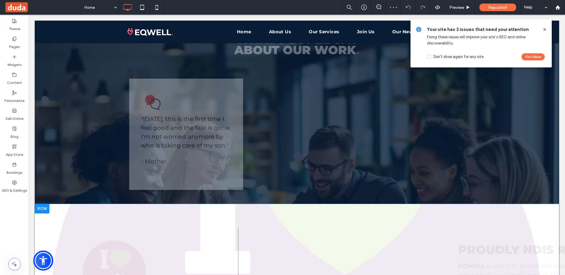
scroll to position [1641, 0]
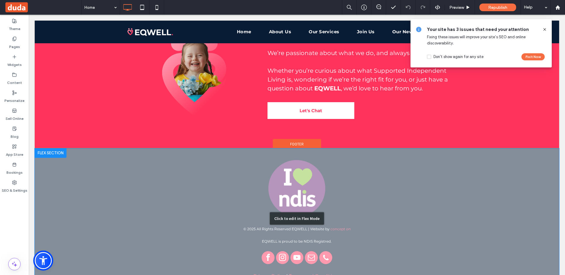
click at [299, 212] on div "Click to edit in Flex Mode" at bounding box center [297, 218] width 54 height 12
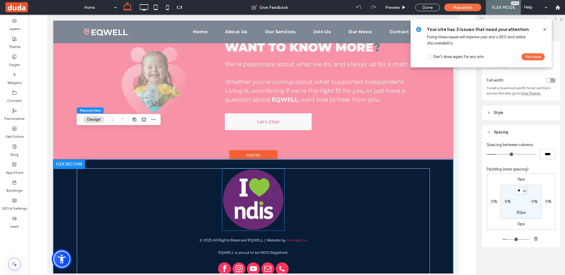
scroll to position [1687, 0]
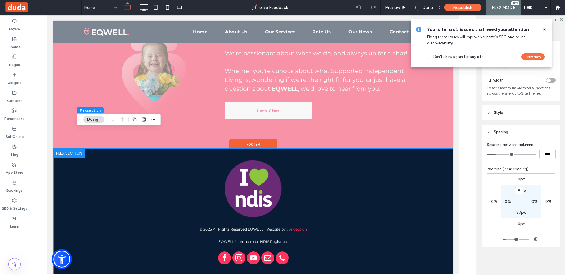
drag, startPoint x: 220, startPoint y: 209, endPoint x: 218, endPoint y: 246, distance: 36.8
click at [218, 246] on div "EQWELL is proud to be NDIS Registred. Privacy Policy | Terms and Conditions © 2…" at bounding box center [252, 218] width 353 height 122
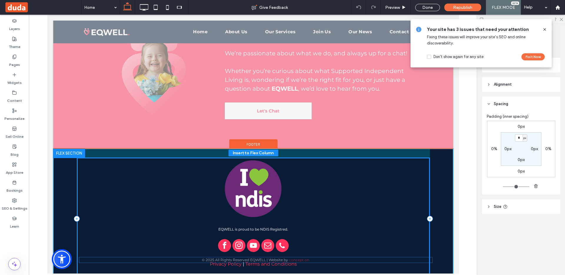
drag, startPoint x: 218, startPoint y: 210, endPoint x: 221, endPoint y: 260, distance: 50.1
drag, startPoint x: 284, startPoint y: 221, endPoint x: 283, endPoint y: 257, distance: 36.2
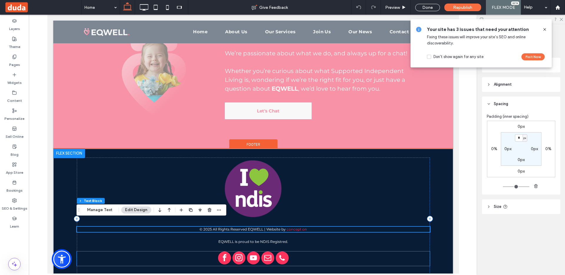
scroll to position [1675, 0]
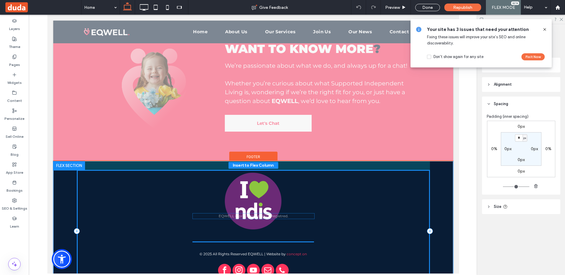
drag, startPoint x: 297, startPoint y: 234, endPoint x: 297, endPoint y: 216, distance: 18.5
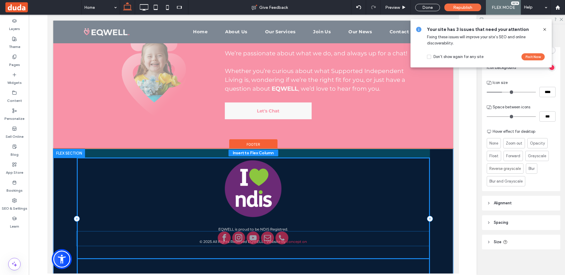
scroll to position [79, 0]
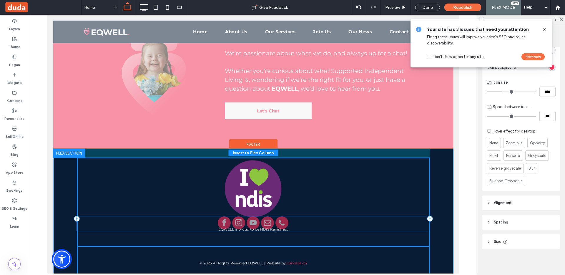
drag, startPoint x: 309, startPoint y: 250, endPoint x: 309, endPoint y: 222, distance: 27.9
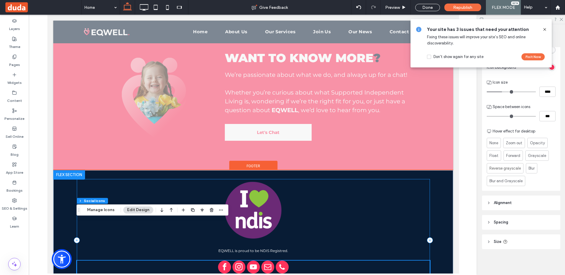
scroll to position [1687, 0]
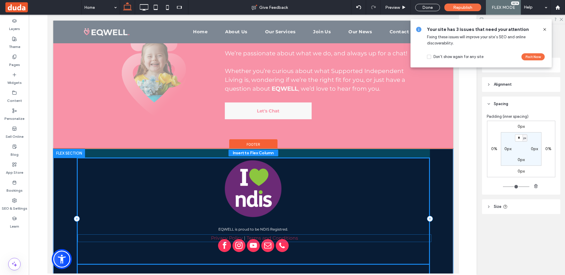
drag, startPoint x: 307, startPoint y: 255, endPoint x: 309, endPoint y: 236, distance: 18.9
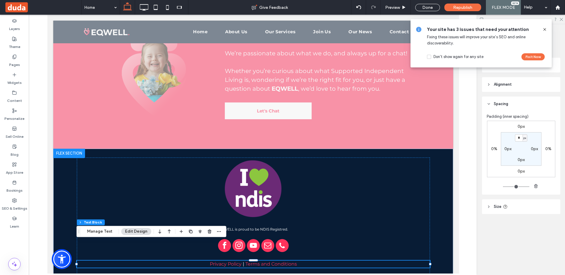
click at [546, 29] on icon at bounding box center [544, 29] width 5 height 5
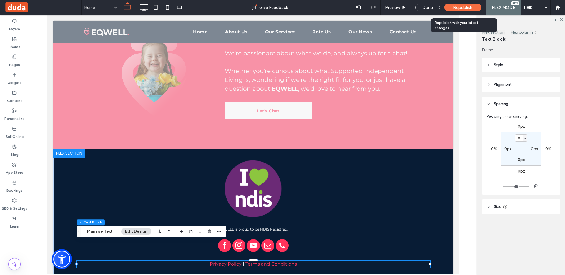
click at [462, 4] on div "Republish" at bounding box center [462, 8] width 37 height 8
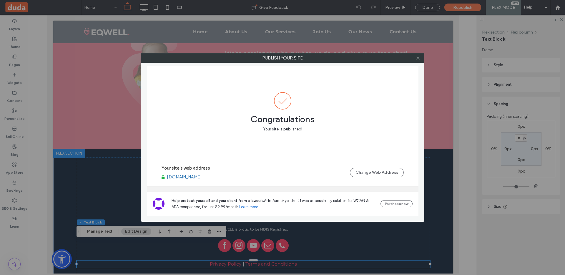
click at [417, 58] on icon at bounding box center [418, 58] width 4 height 4
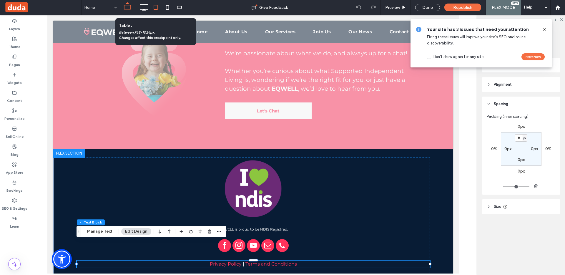
click at [158, 8] on icon at bounding box center [156, 7] width 12 height 12
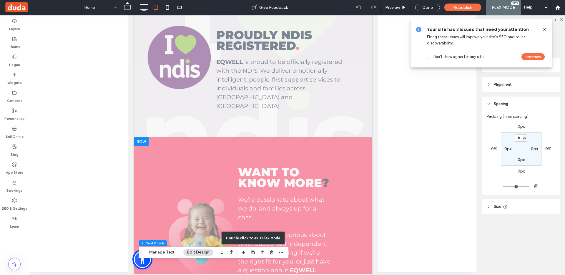
scroll to position [1957, 0]
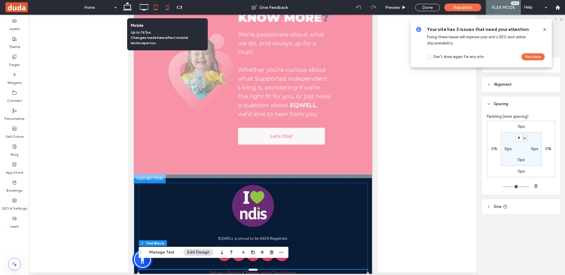
click at [167, 6] on icon at bounding box center [167, 7] width 12 height 12
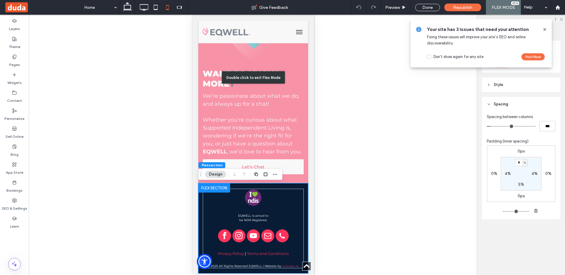
scroll to position [1657, 0]
click at [544, 29] on icon at bounding box center [544, 29] width 5 height 5
